Goal: Information Seeking & Learning: Find specific fact

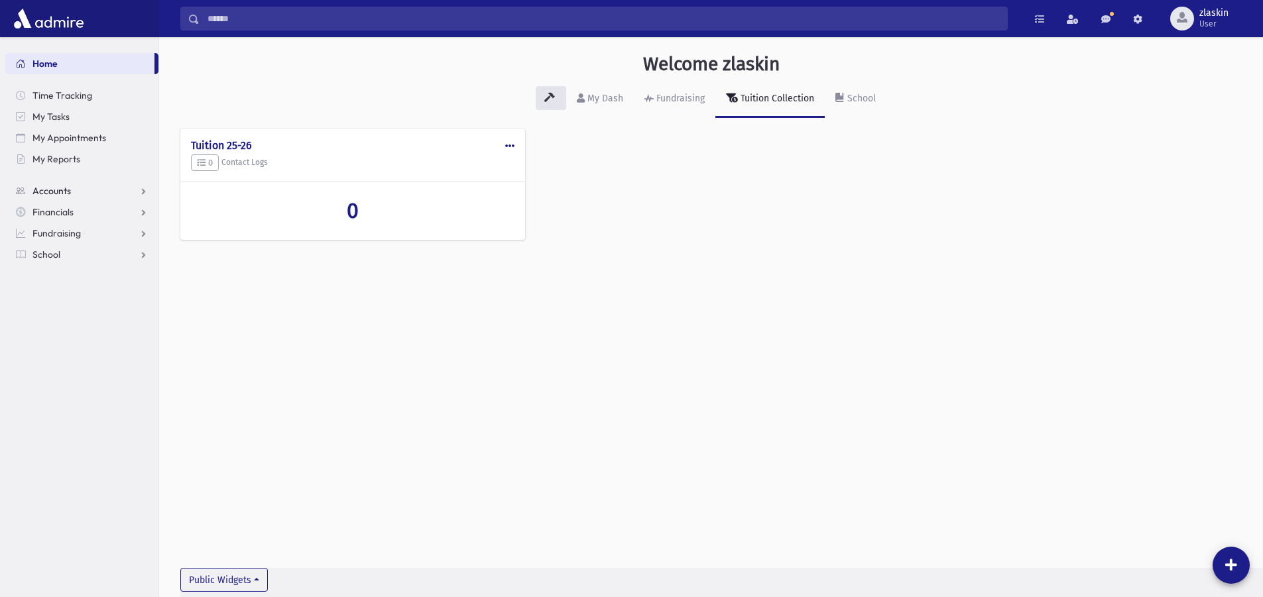
click at [44, 188] on span "Accounts" at bounding box center [51, 191] width 38 height 12
click at [841, 96] on icon at bounding box center [839, 97] width 9 height 9
click at [213, 11] on input "Search" at bounding box center [603, 19] width 807 height 24
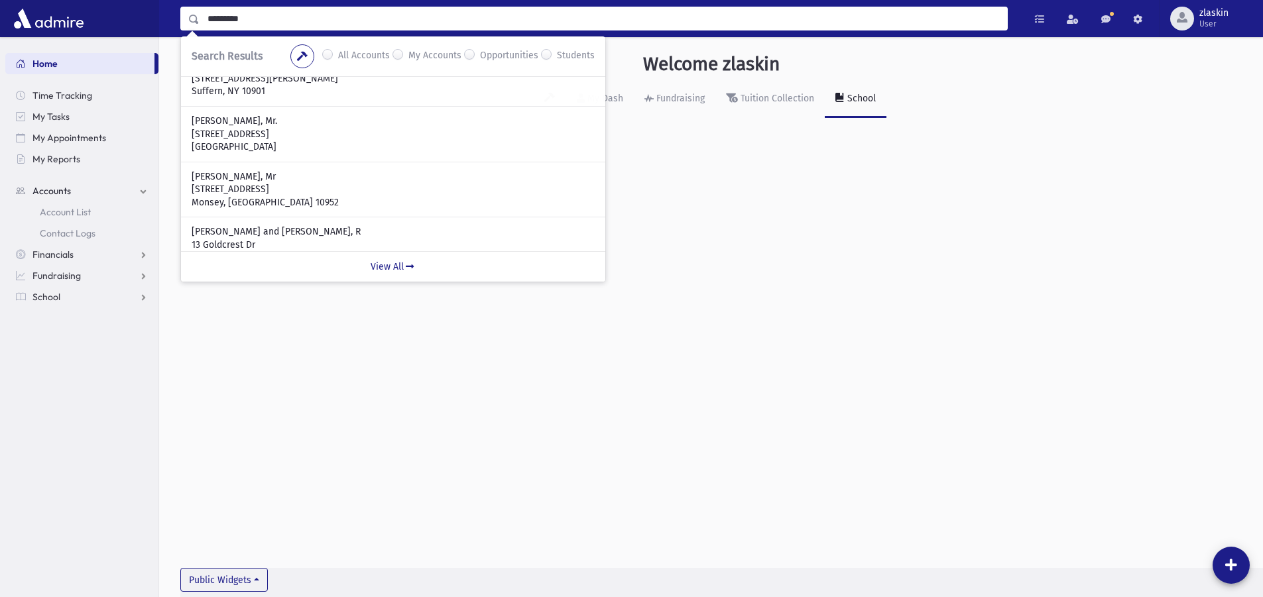
drag, startPoint x: 265, startPoint y: 22, endPoint x: 215, endPoint y: 19, distance: 50.5
click at [215, 19] on input "*********" at bounding box center [603, 19] width 807 height 24
type input "*"
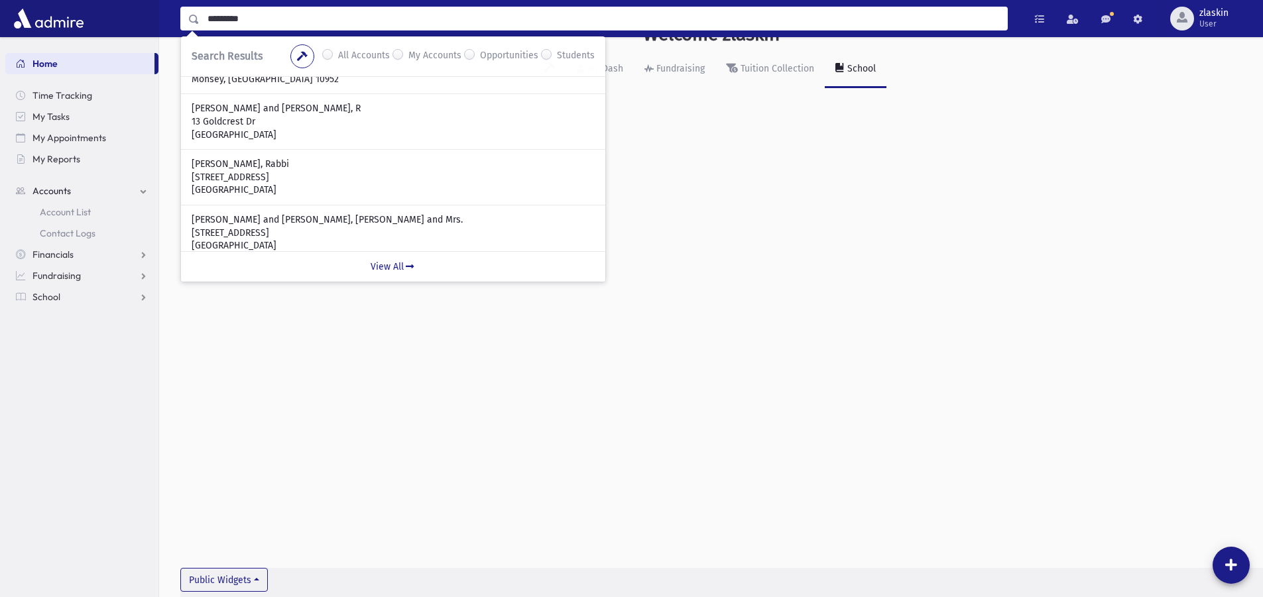
scroll to position [381, 0]
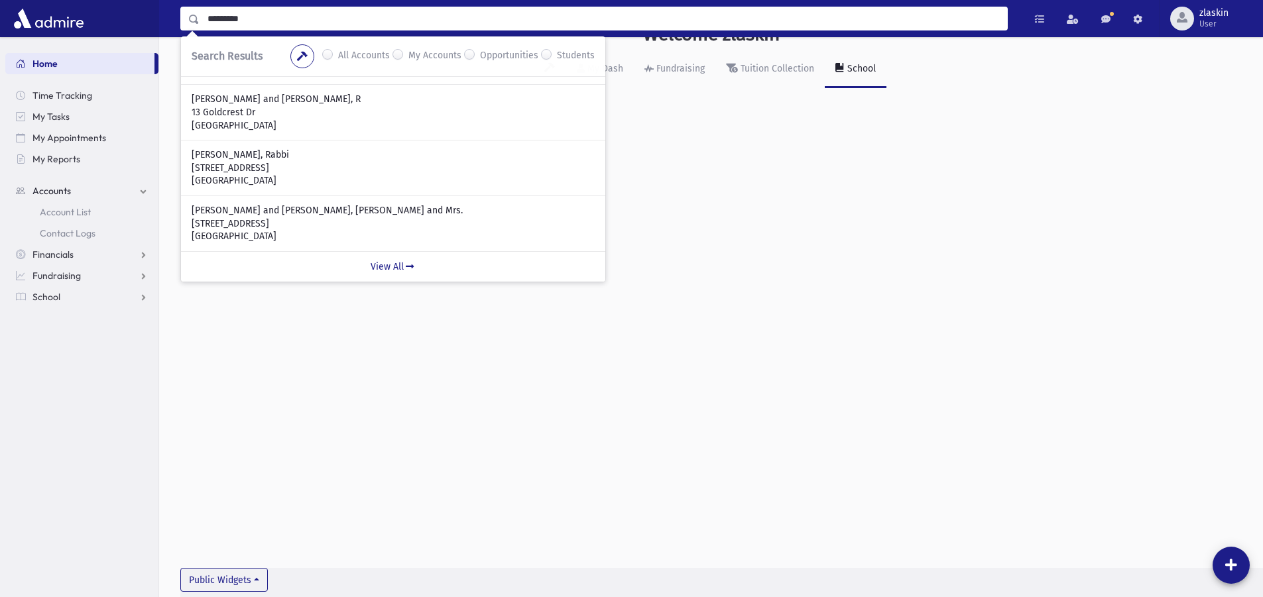
drag, startPoint x: 232, startPoint y: 15, endPoint x: 0, endPoint y: 2, distance: 232.4
click at [0, 10] on div "********* Search Results All Accounts My Accounts" at bounding box center [631, 18] width 1263 height 37
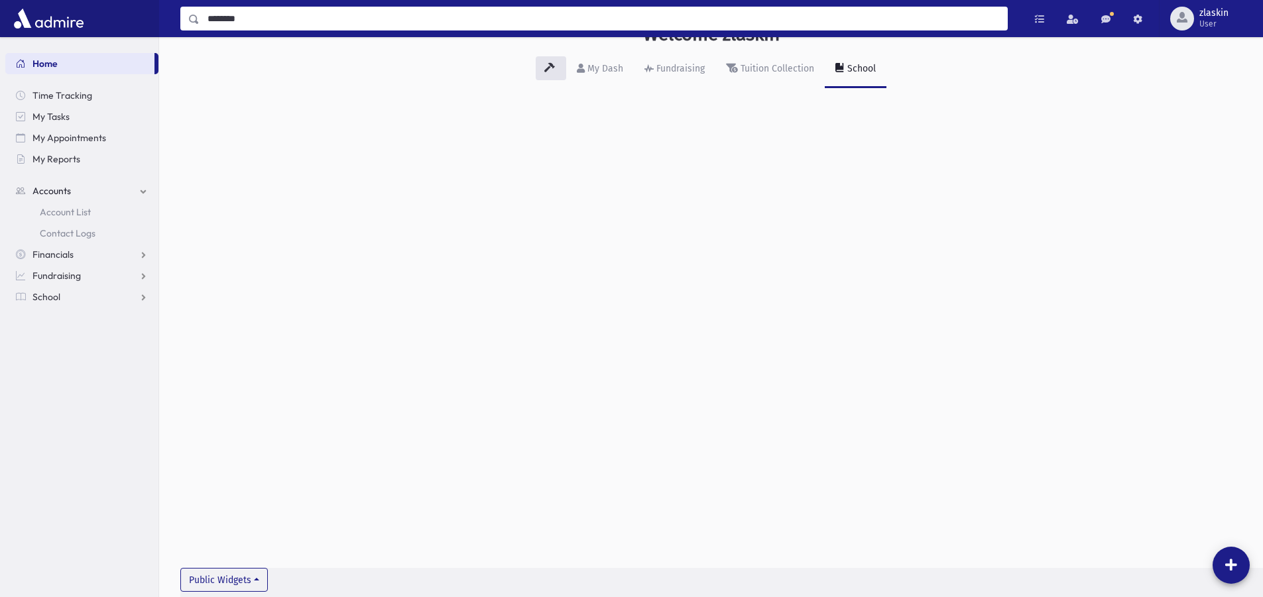
type input "********"
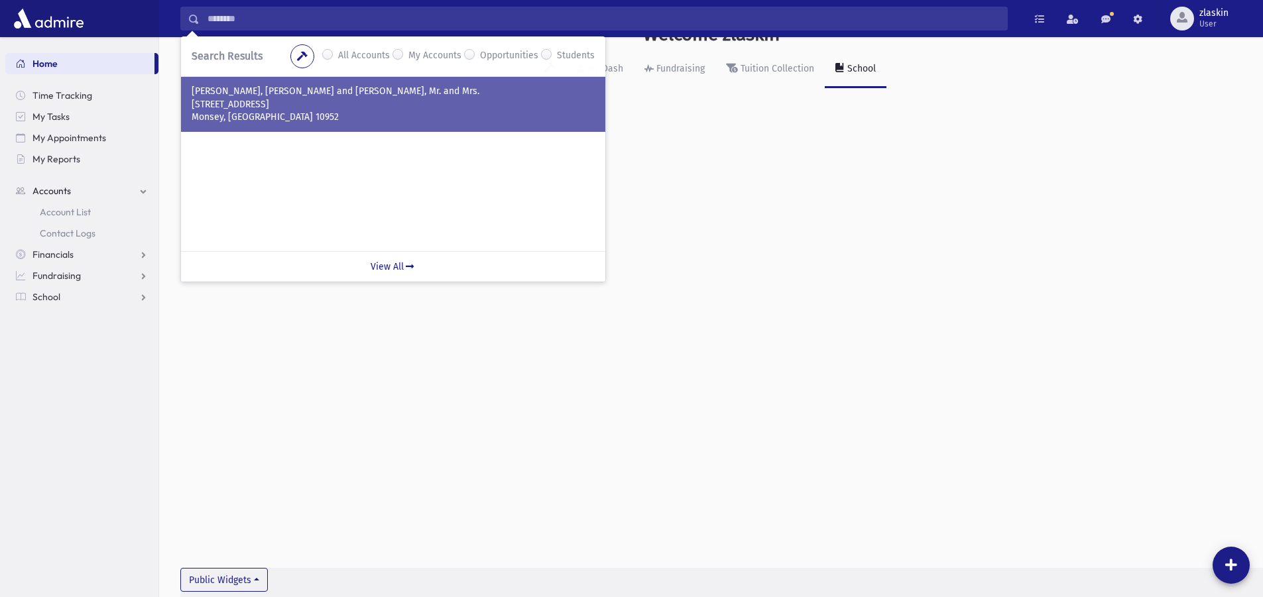
click at [304, 100] on p "[STREET_ADDRESS]" at bounding box center [393, 104] width 403 height 13
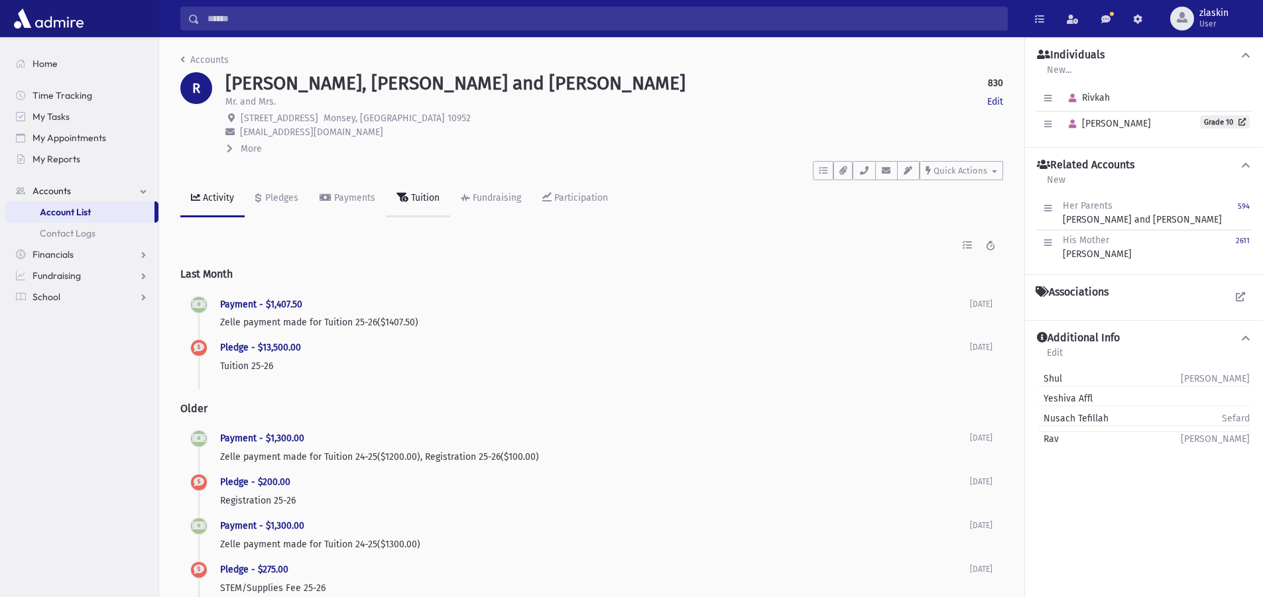
click at [419, 200] on div "Tuition" at bounding box center [423, 197] width 31 height 11
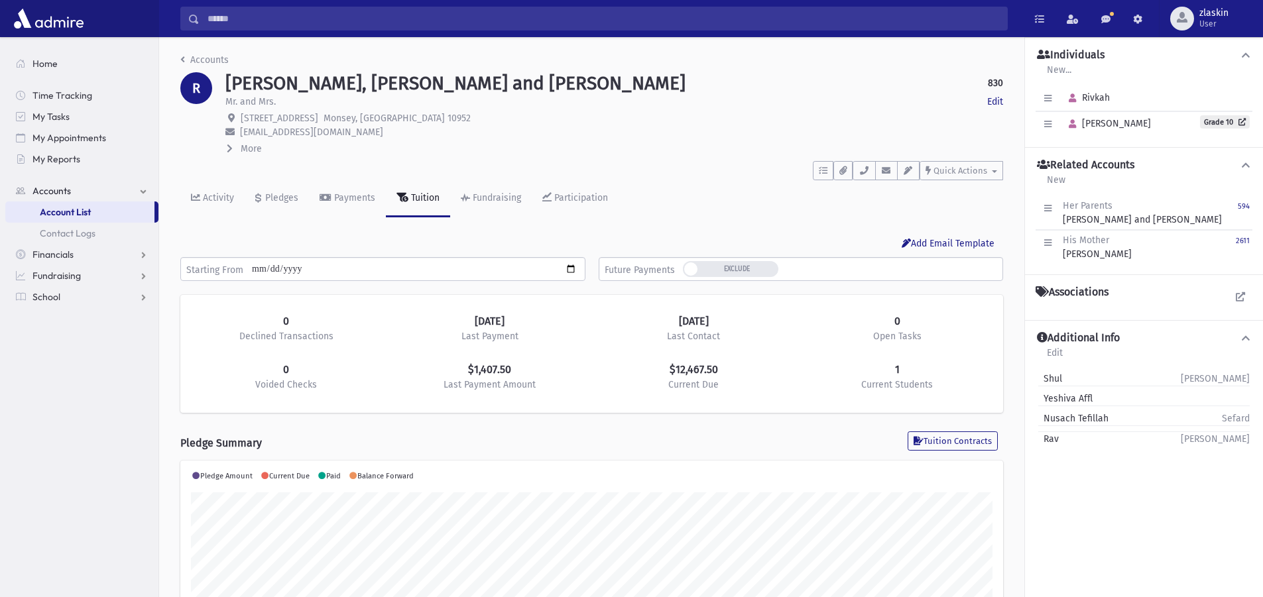
scroll to position [209, 823]
click at [208, 199] on div "Activity" at bounding box center [217, 197] width 34 height 11
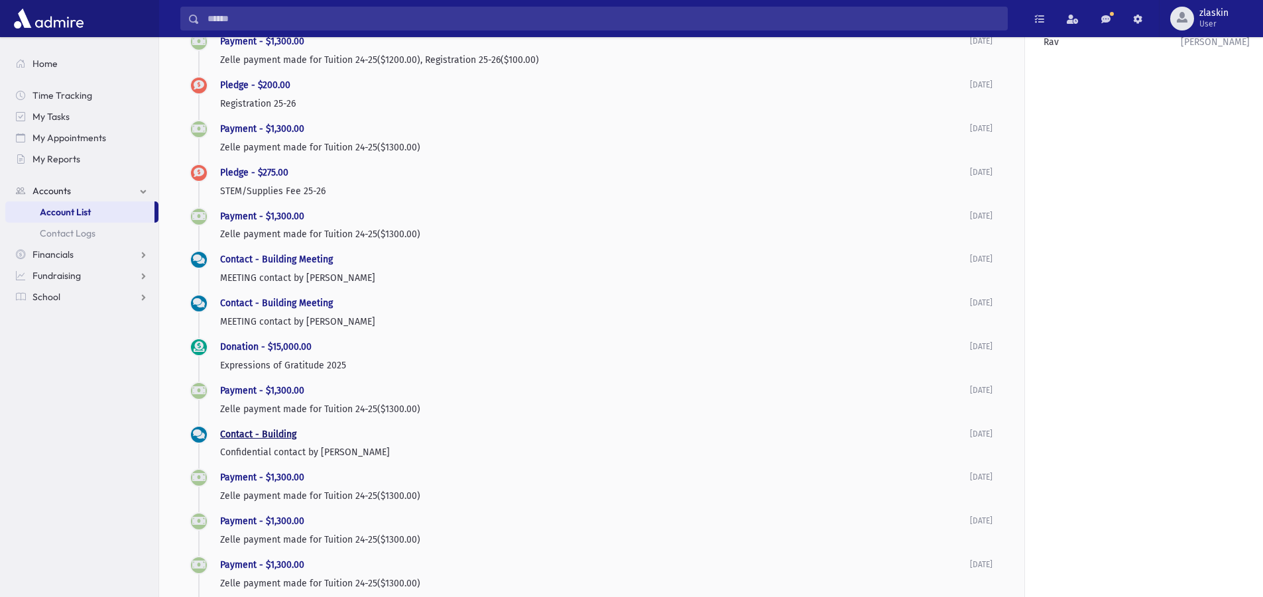
scroll to position [398, 0]
click at [255, 257] on link "Contact - Building Meeting" at bounding box center [276, 258] width 113 height 11
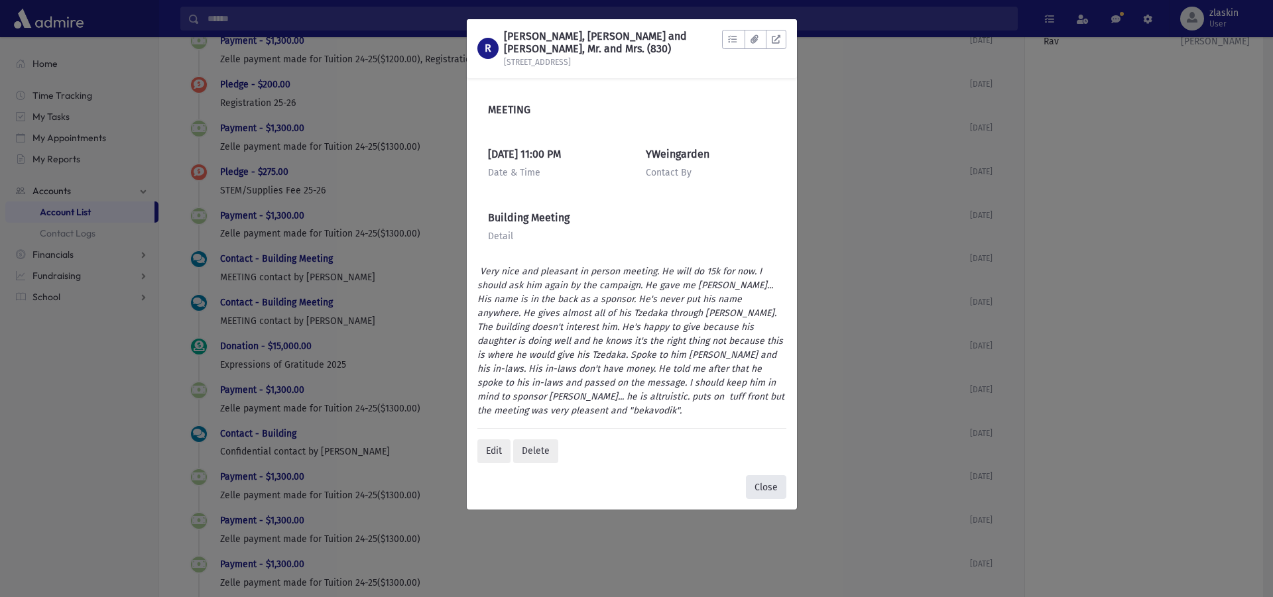
click at [768, 489] on button "Close" at bounding box center [766, 487] width 40 height 24
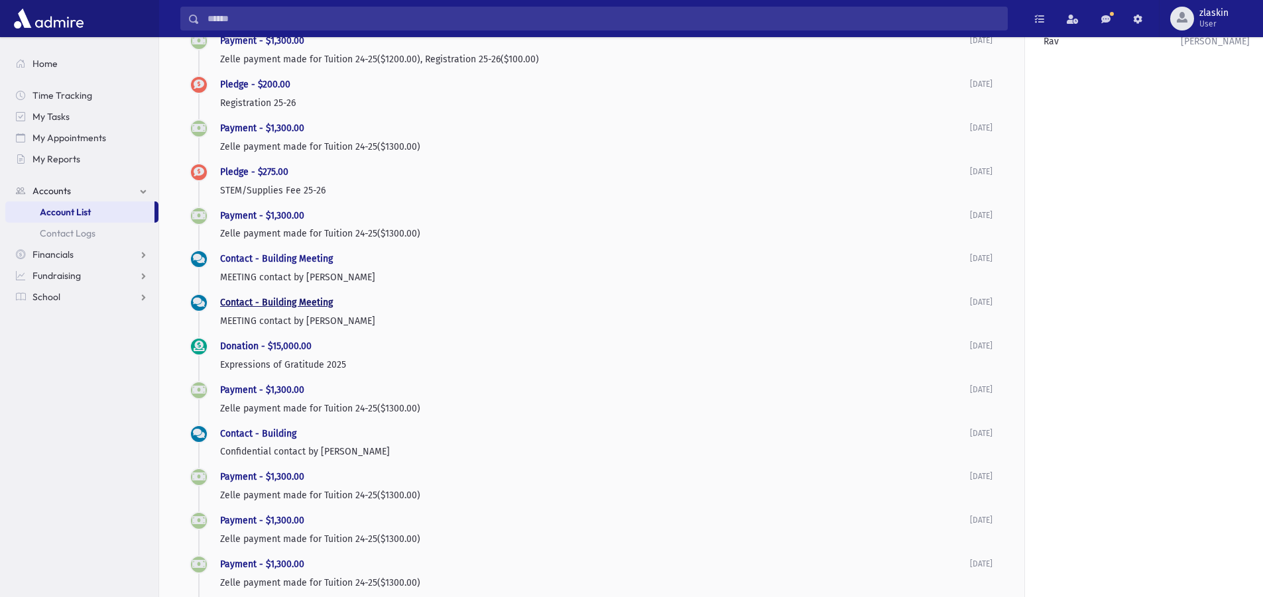
click at [302, 304] on link "Contact - Building Meeting" at bounding box center [276, 302] width 113 height 11
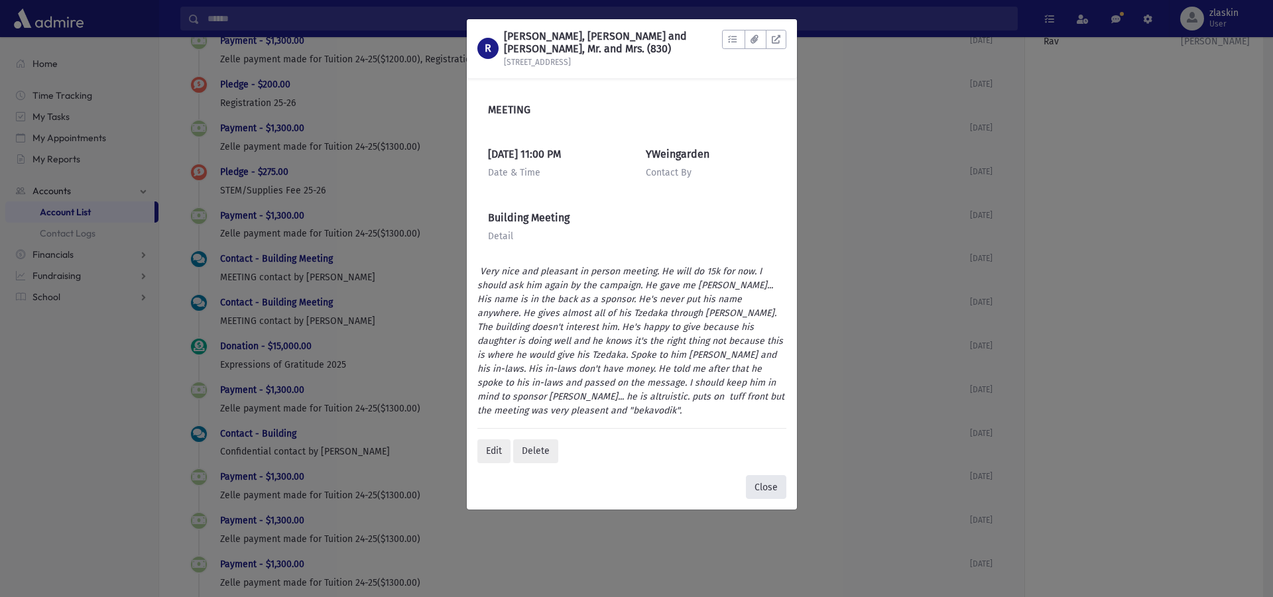
click at [762, 484] on button "Close" at bounding box center [766, 487] width 40 height 24
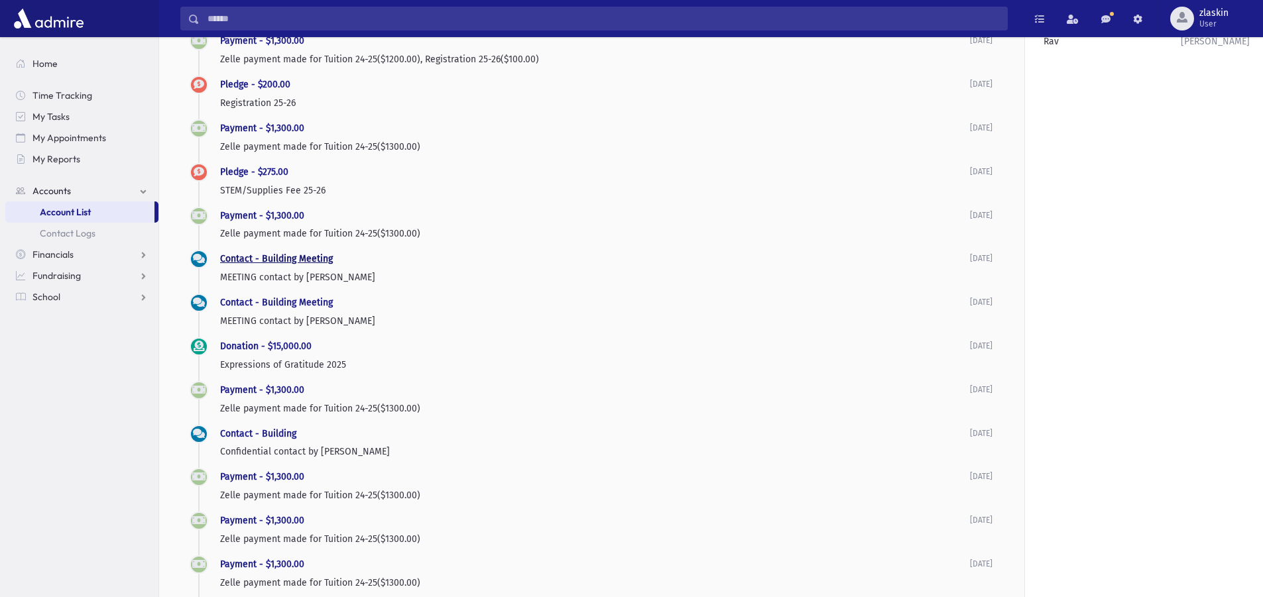
click at [271, 254] on link "Contact - Building Meeting" at bounding box center [276, 258] width 113 height 11
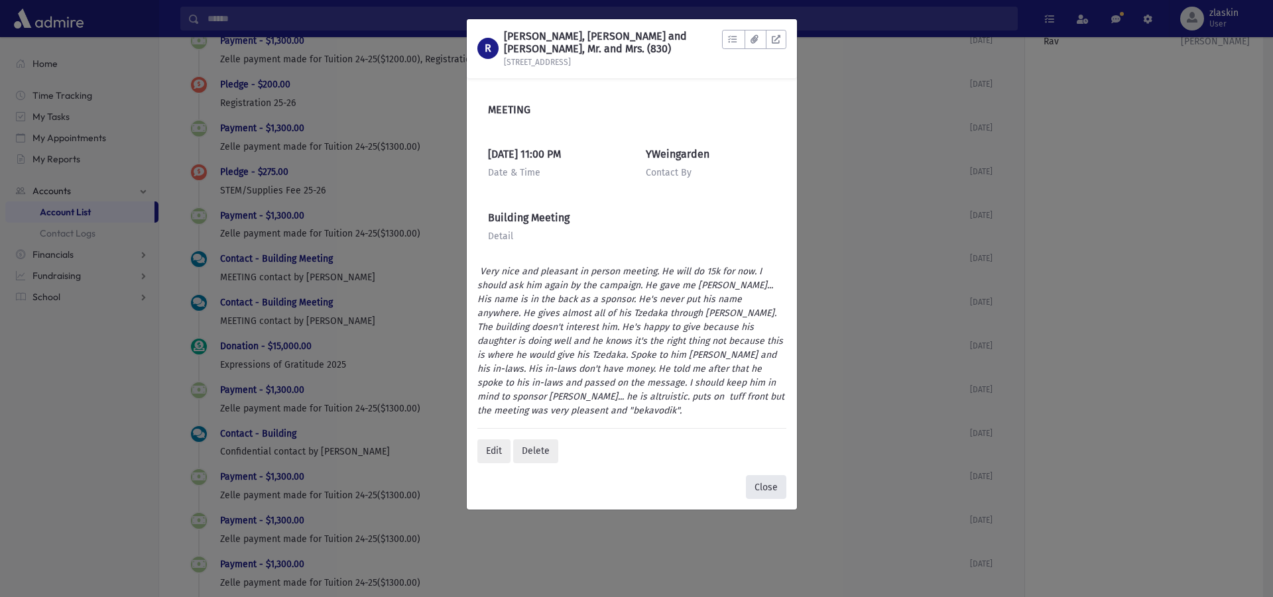
click at [759, 489] on button "Close" at bounding box center [766, 487] width 40 height 24
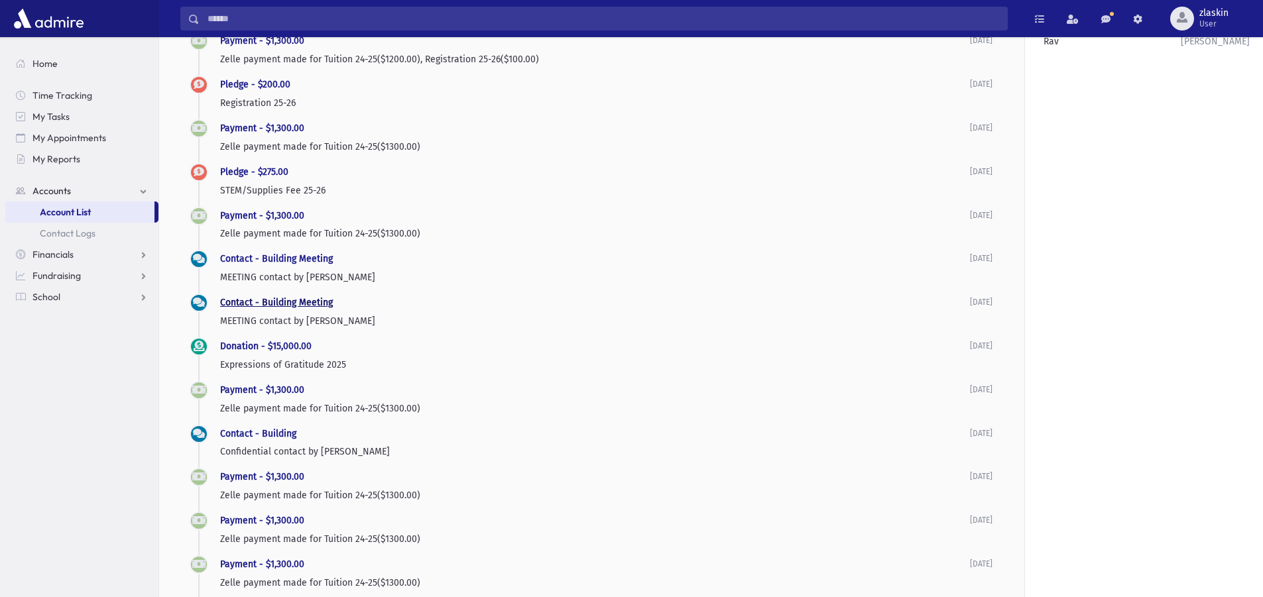
click at [258, 297] on link "Contact - Building Meeting" at bounding box center [276, 302] width 113 height 11
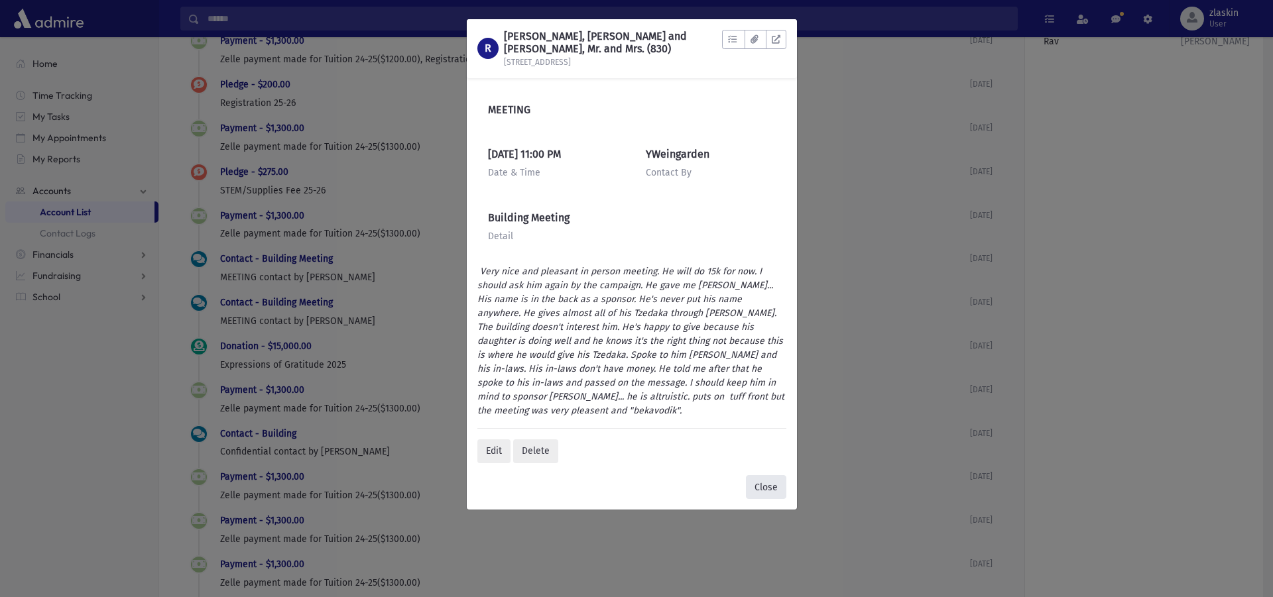
click at [776, 492] on button "Close" at bounding box center [766, 487] width 40 height 24
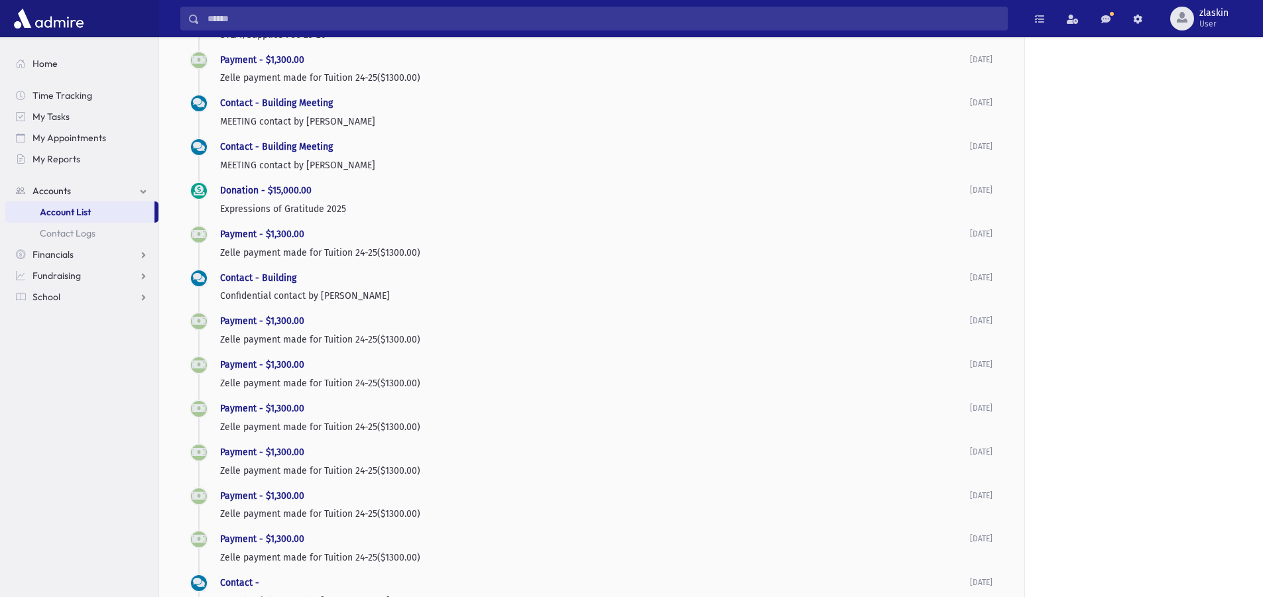
scroll to position [530, 0]
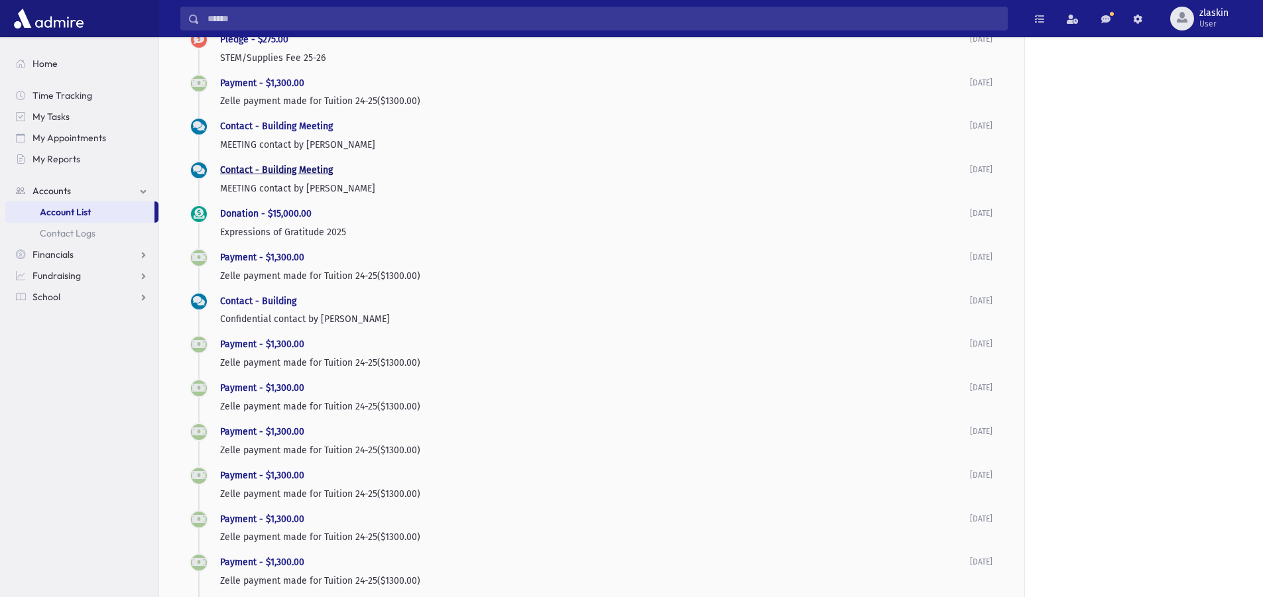
click at [239, 170] on link "Contact - Building Meeting" at bounding box center [276, 169] width 113 height 11
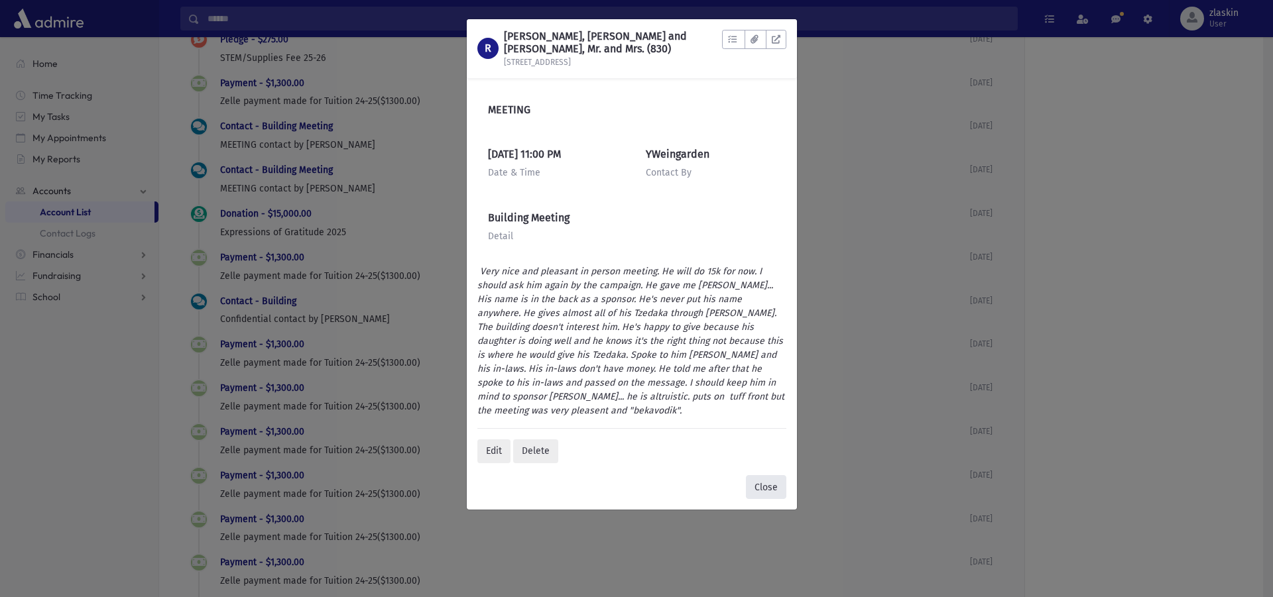
click at [762, 485] on button "Close" at bounding box center [766, 487] width 40 height 24
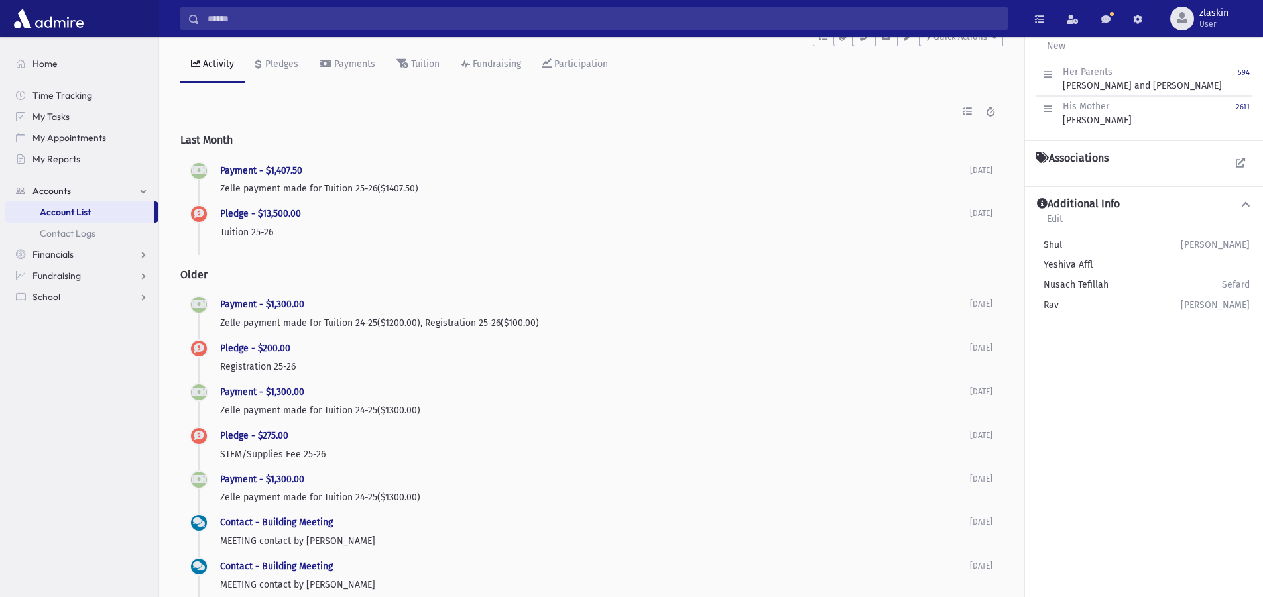
scroll to position [133, 0]
